Goal: Task Accomplishment & Management: Manage account settings

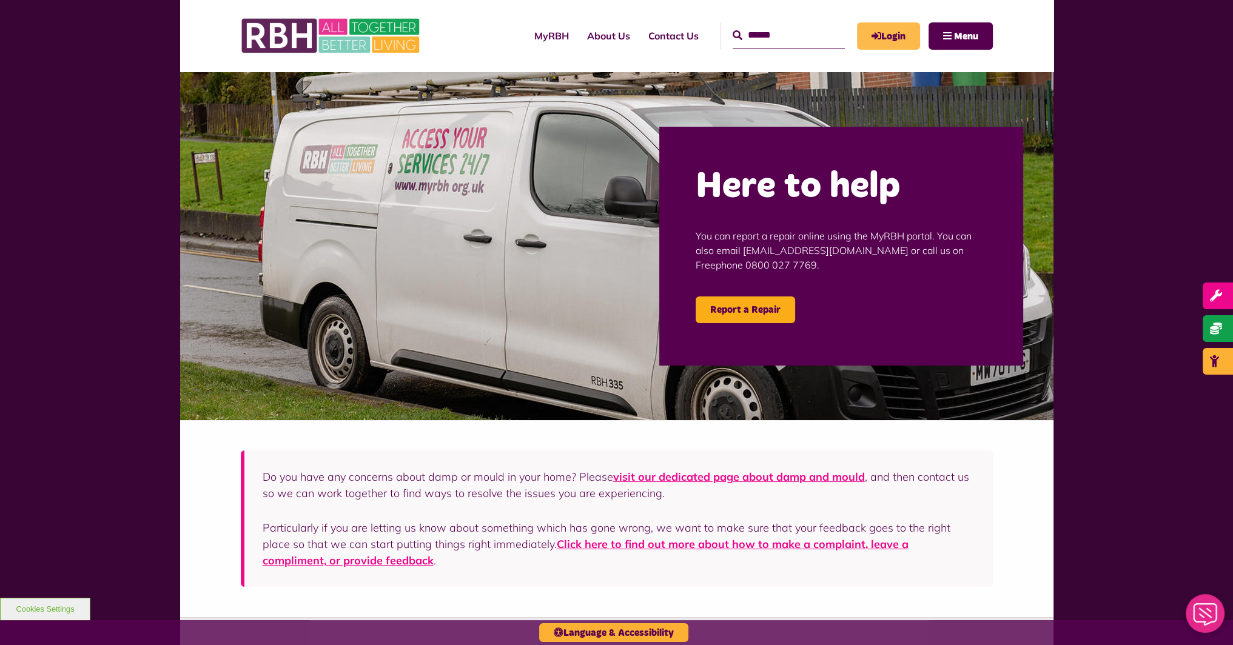
click at [883, 30] on link "Login" at bounding box center [888, 35] width 63 height 27
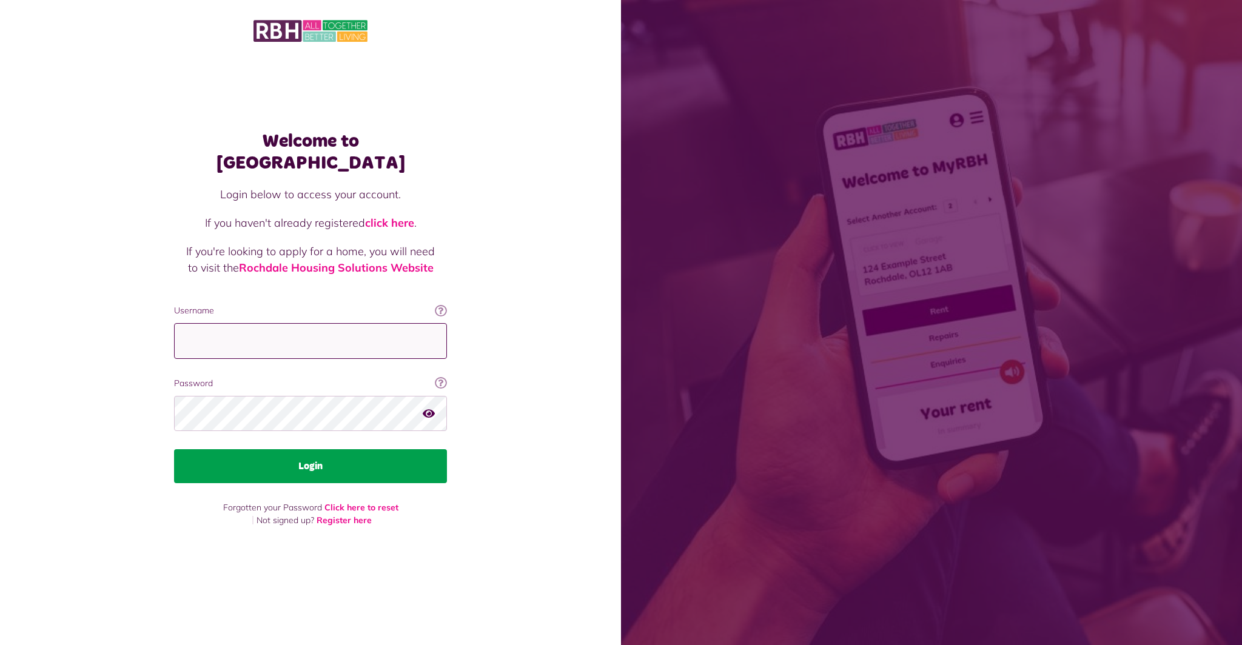
type input "**********"
click at [337, 449] on button "Login" at bounding box center [310, 466] width 273 height 34
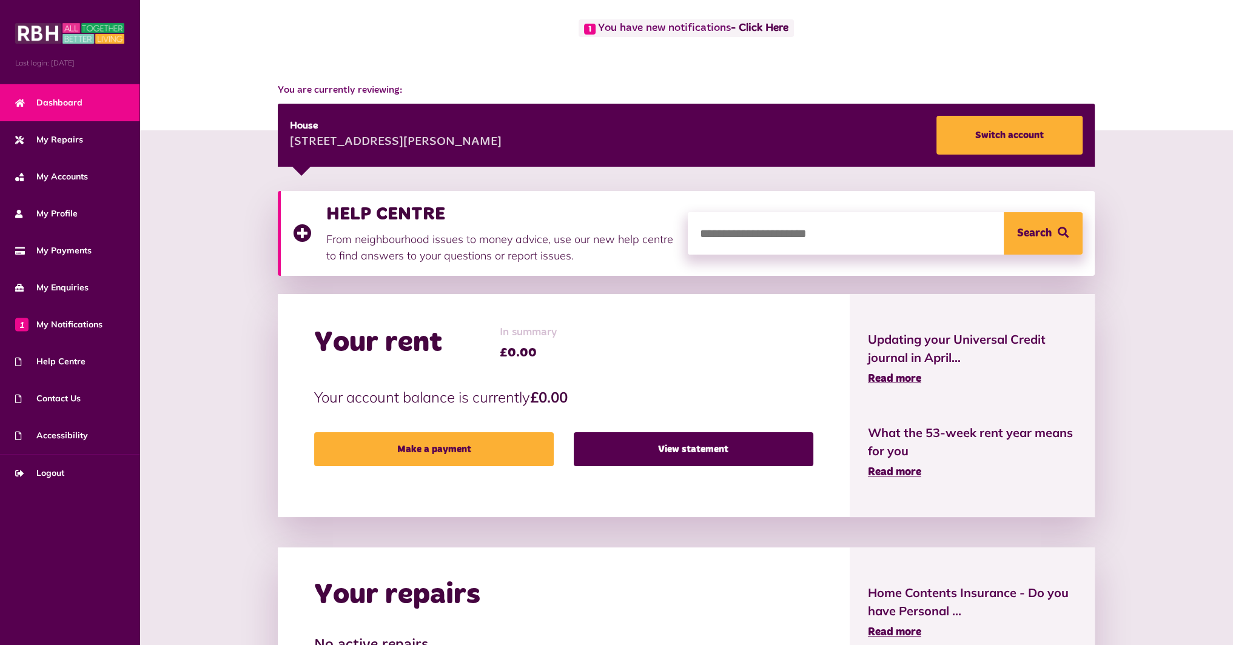
scroll to position [182, 0]
